Goal: Task Accomplishment & Management: Use online tool/utility

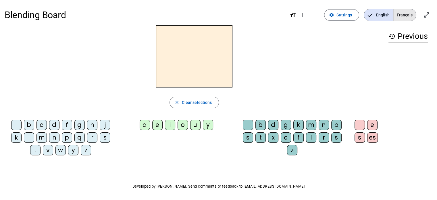
click at [414, 15] on span "Français" at bounding box center [405, 14] width 23 height 11
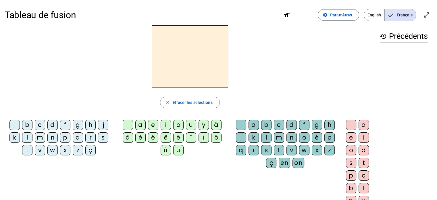
click at [35, 129] on letter-bubble "c" at bounding box center [41, 126] width 13 height 13
click at [28, 125] on div "b" at bounding box center [27, 125] width 10 height 10
click at [150, 124] on div "e" at bounding box center [153, 125] width 10 height 10
click at [266, 128] on div "b" at bounding box center [266, 125] width 10 height 10
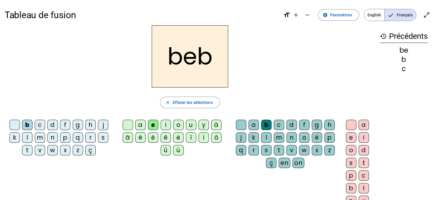
click at [360, 122] on div "a" at bounding box center [364, 125] width 10 height 10
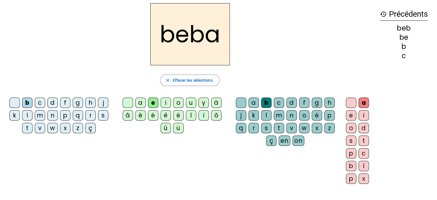
scroll to position [12, 0]
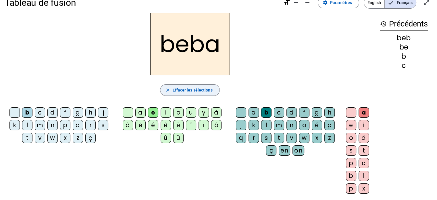
click at [196, 89] on span "Effacer les sélections" at bounding box center [192, 90] width 40 height 7
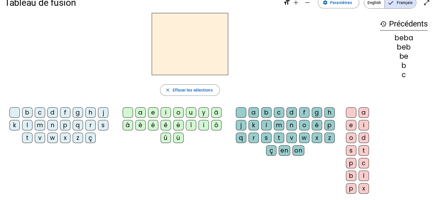
click at [76, 127] on div "q" at bounding box center [78, 125] width 10 height 10
click at [190, 109] on div "u" at bounding box center [191, 112] width 10 height 10
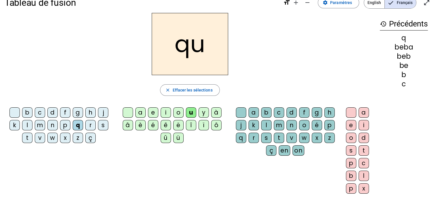
click at [253, 113] on div "a" at bounding box center [254, 112] width 10 height 10
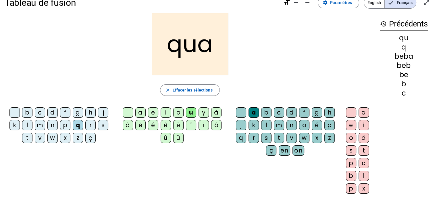
click at [275, 139] on div "t" at bounding box center [279, 138] width 10 height 10
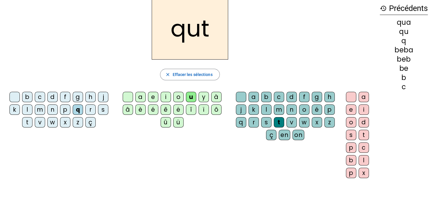
scroll to position [0, 0]
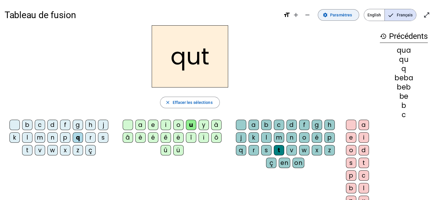
click at [332, 11] on span at bounding box center [338, 15] width 41 height 14
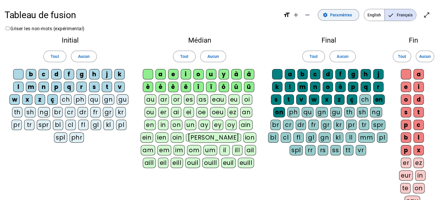
click at [333, 12] on span "Paramètres" at bounding box center [341, 14] width 22 height 7
click at [428, 12] on mat-icon "open_in_full" at bounding box center [426, 14] width 7 height 7
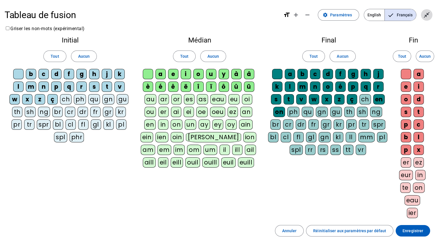
click at [426, 10] on span "Quitter le plein écran" at bounding box center [427, 15] width 14 height 14
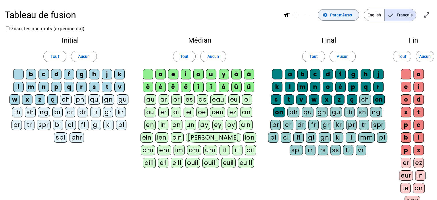
click at [335, 16] on span "Paramètres" at bounding box center [341, 14] width 22 height 7
click at [426, 12] on mat-icon "open_in_full" at bounding box center [426, 14] width 7 height 7
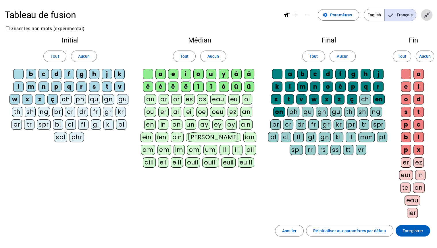
click at [423, 16] on mat-icon "close_fullscreen" at bounding box center [426, 14] width 7 height 7
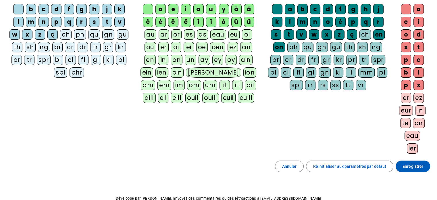
scroll to position [96, 0]
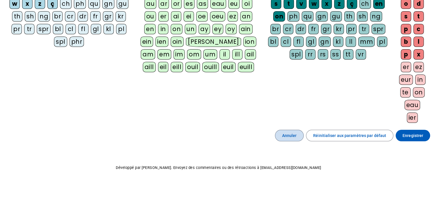
click at [291, 133] on span "Annuler" at bounding box center [289, 135] width 15 height 7
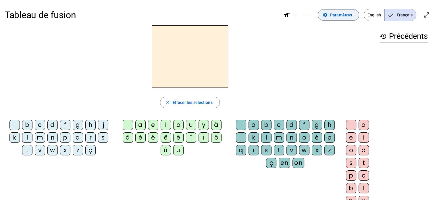
click at [339, 22] on span at bounding box center [338, 15] width 41 height 14
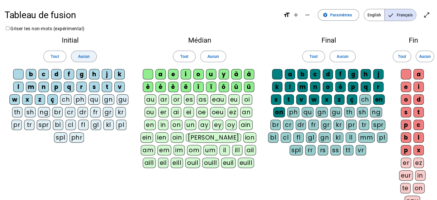
click at [85, 57] on span "Aucun" at bounding box center [83, 56] width 11 height 7
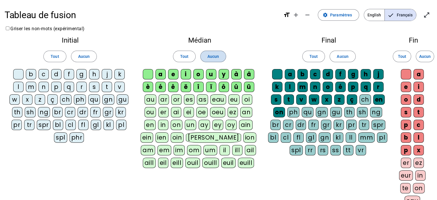
click at [216, 57] on span "Aucun" at bounding box center [213, 56] width 11 height 7
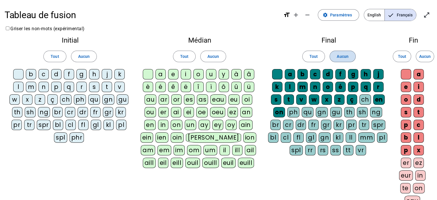
click at [351, 57] on span at bounding box center [342, 56] width 25 height 14
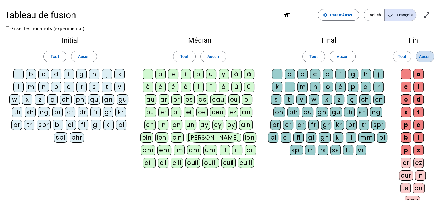
click at [430, 57] on span "Aucun" at bounding box center [424, 56] width 11 height 7
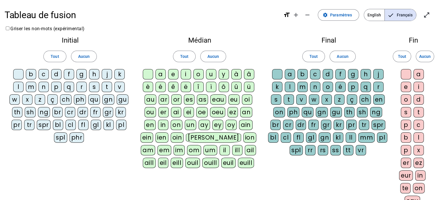
click at [161, 72] on div "a" at bounding box center [161, 74] width 10 height 10
click at [161, 74] on div "a" at bounding box center [161, 74] width 10 height 10
